Goal: Task Accomplishment & Management: Manage account settings

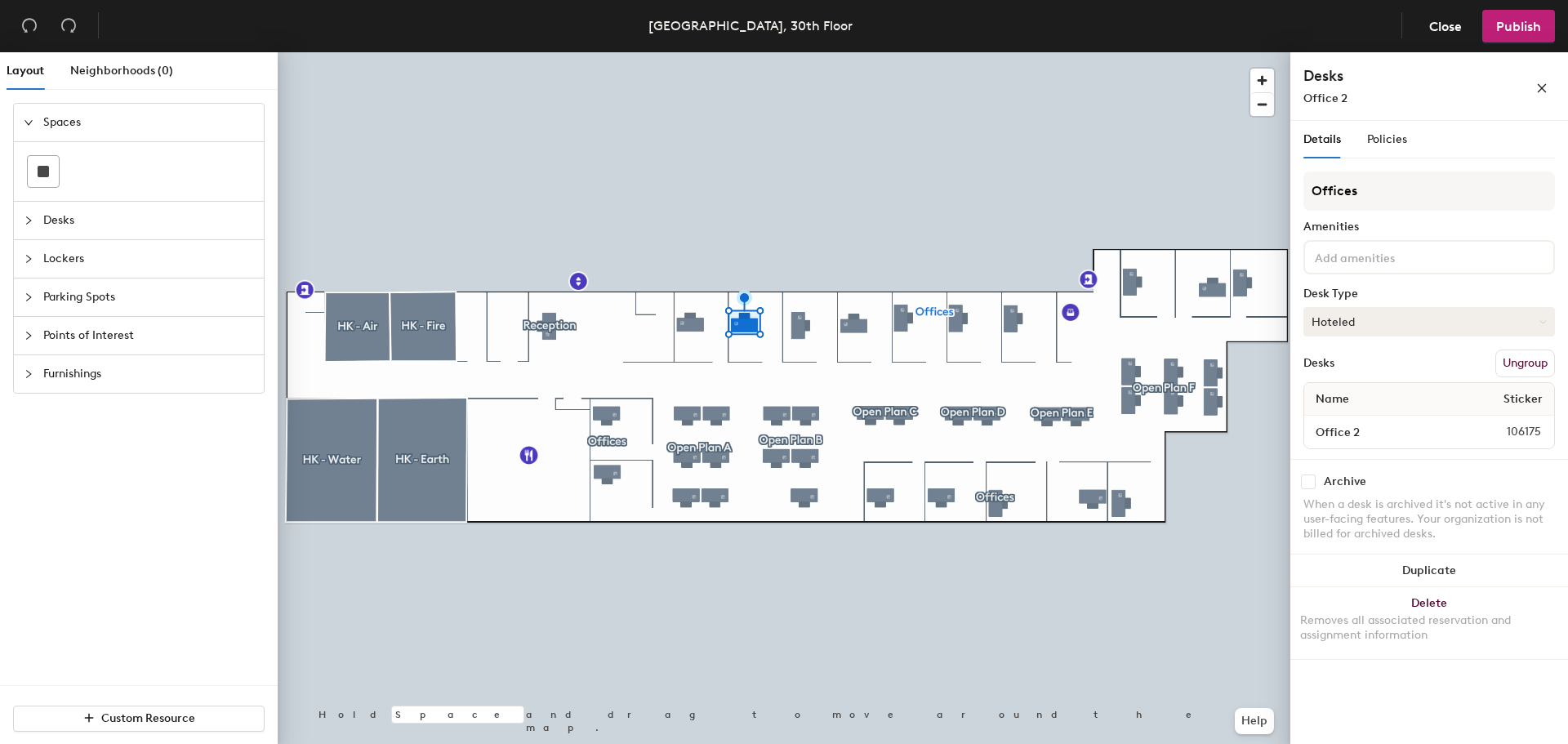
click at [1463, 318] on button "Hoteled" at bounding box center [1428, 322] width 251 height 30
click at [1396, 370] on div "Assigned" at bounding box center [1386, 372] width 164 height 25
click at [1422, 320] on button "Assigned" at bounding box center [1428, 322] width 251 height 30
click at [1348, 422] on div "Hoteled" at bounding box center [1386, 421] width 164 height 25
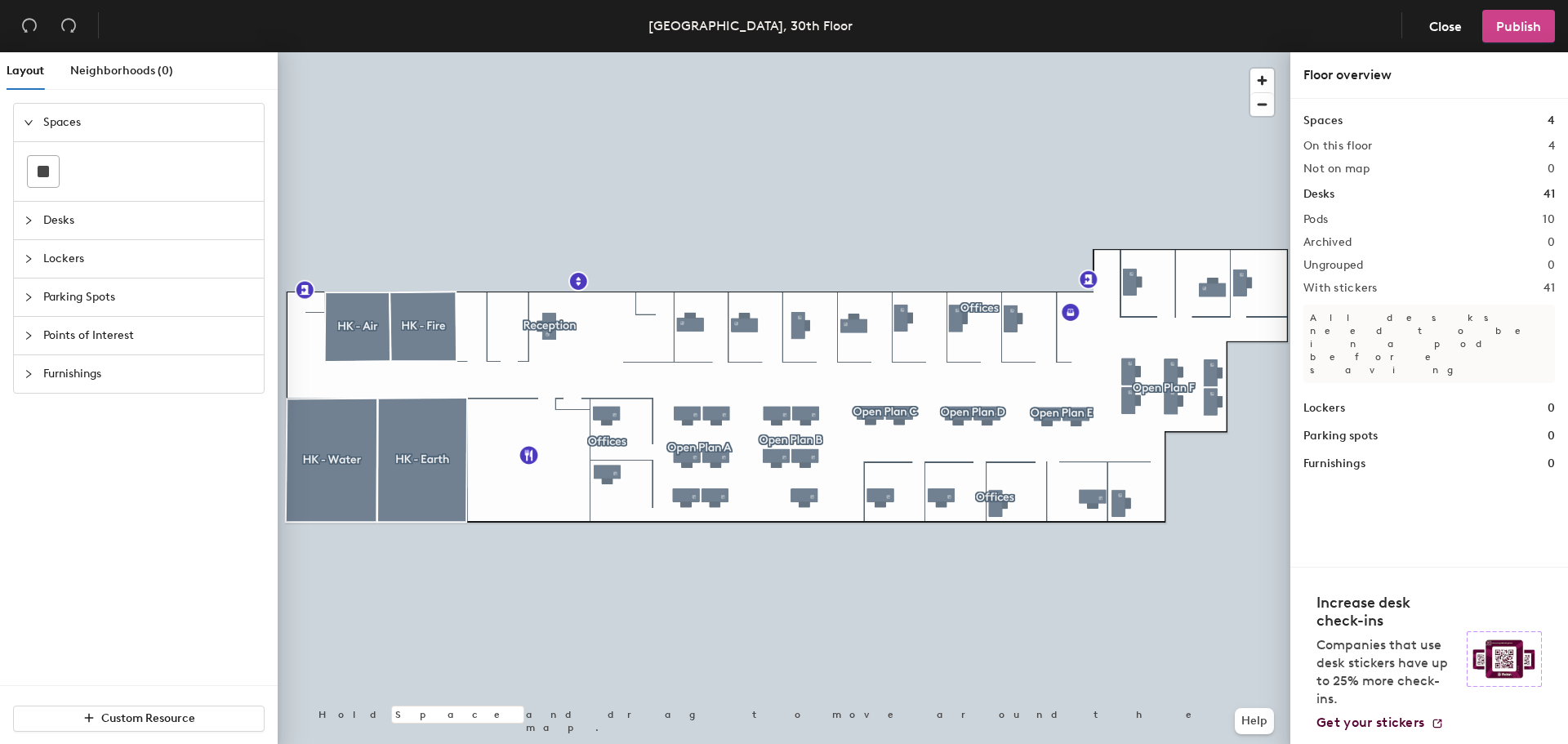
click at [1521, 22] on span "Publish" at bounding box center [1519, 27] width 45 height 16
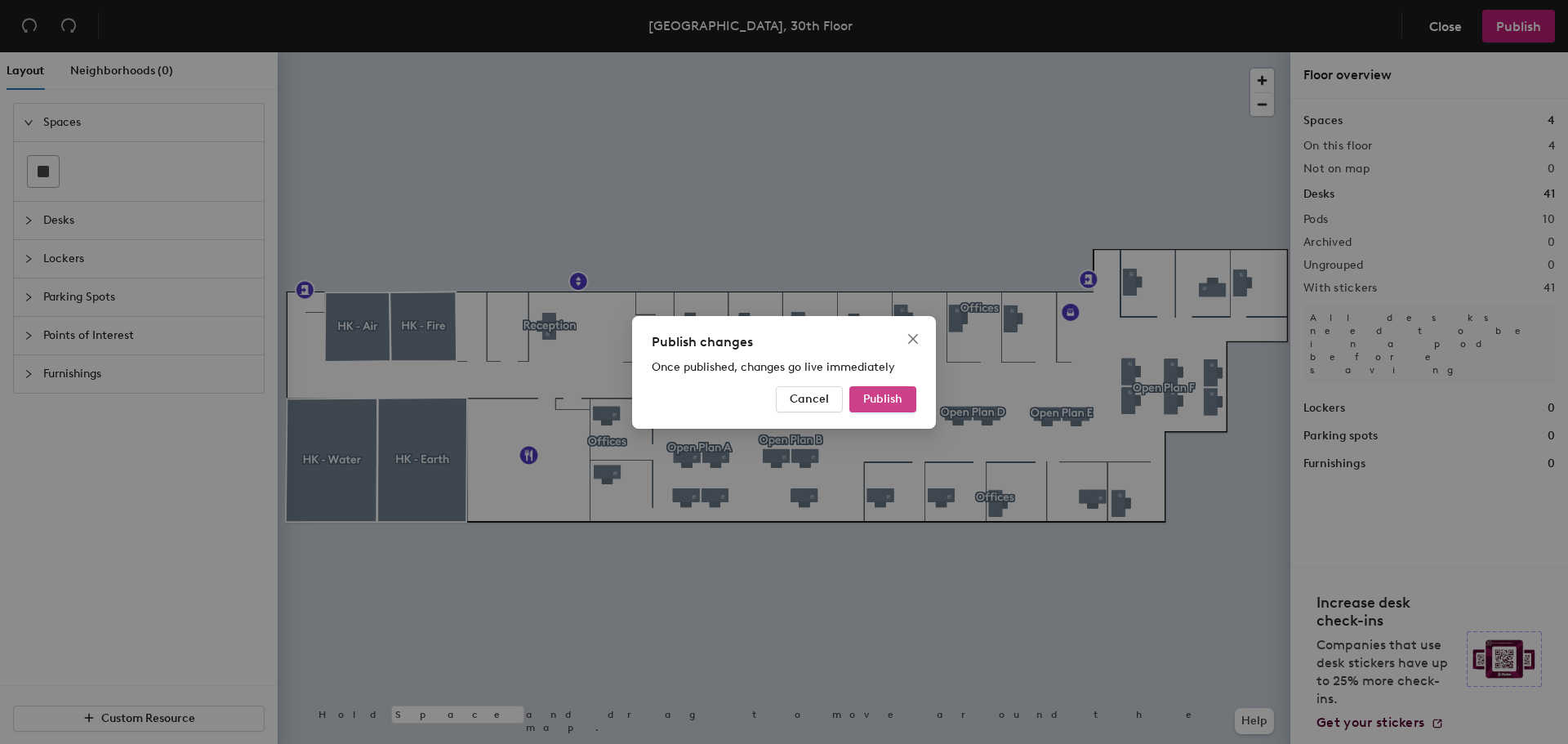
click at [887, 403] on span "Publish" at bounding box center [883, 399] width 39 height 14
